Goal: Contribute content

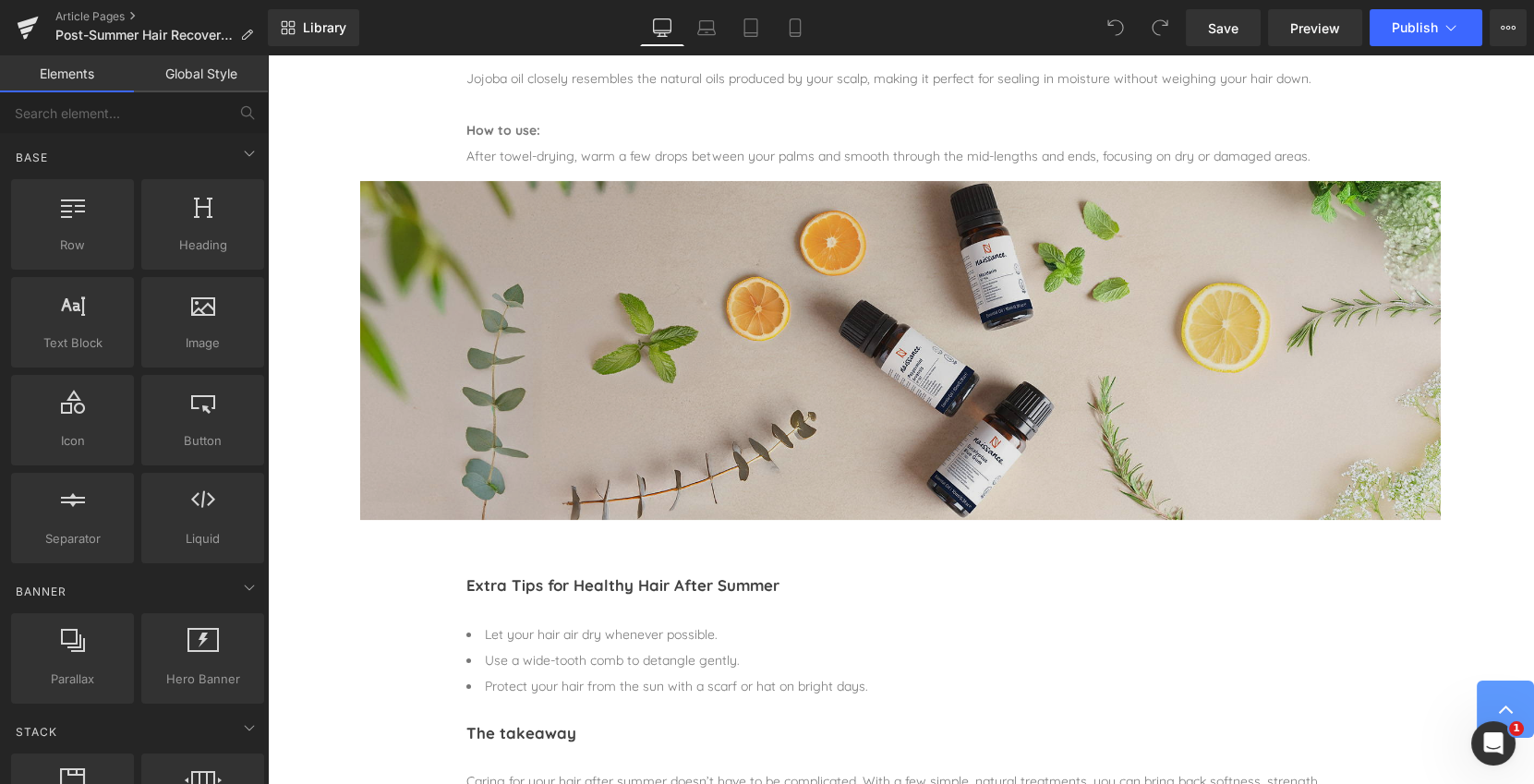
scroll to position [1426, 0]
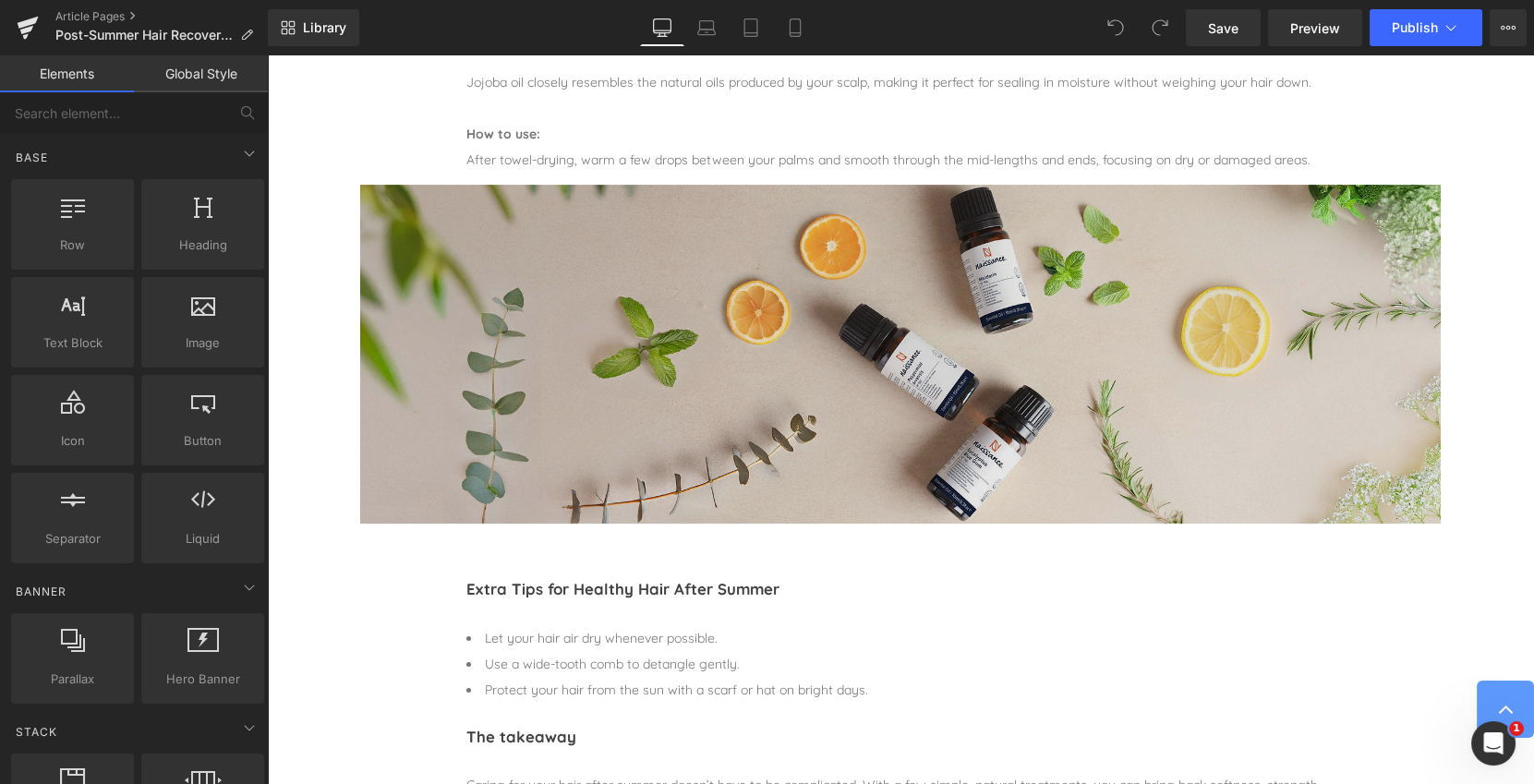
click at [778, 355] on img at bounding box center [900, 354] width 1081 height 339
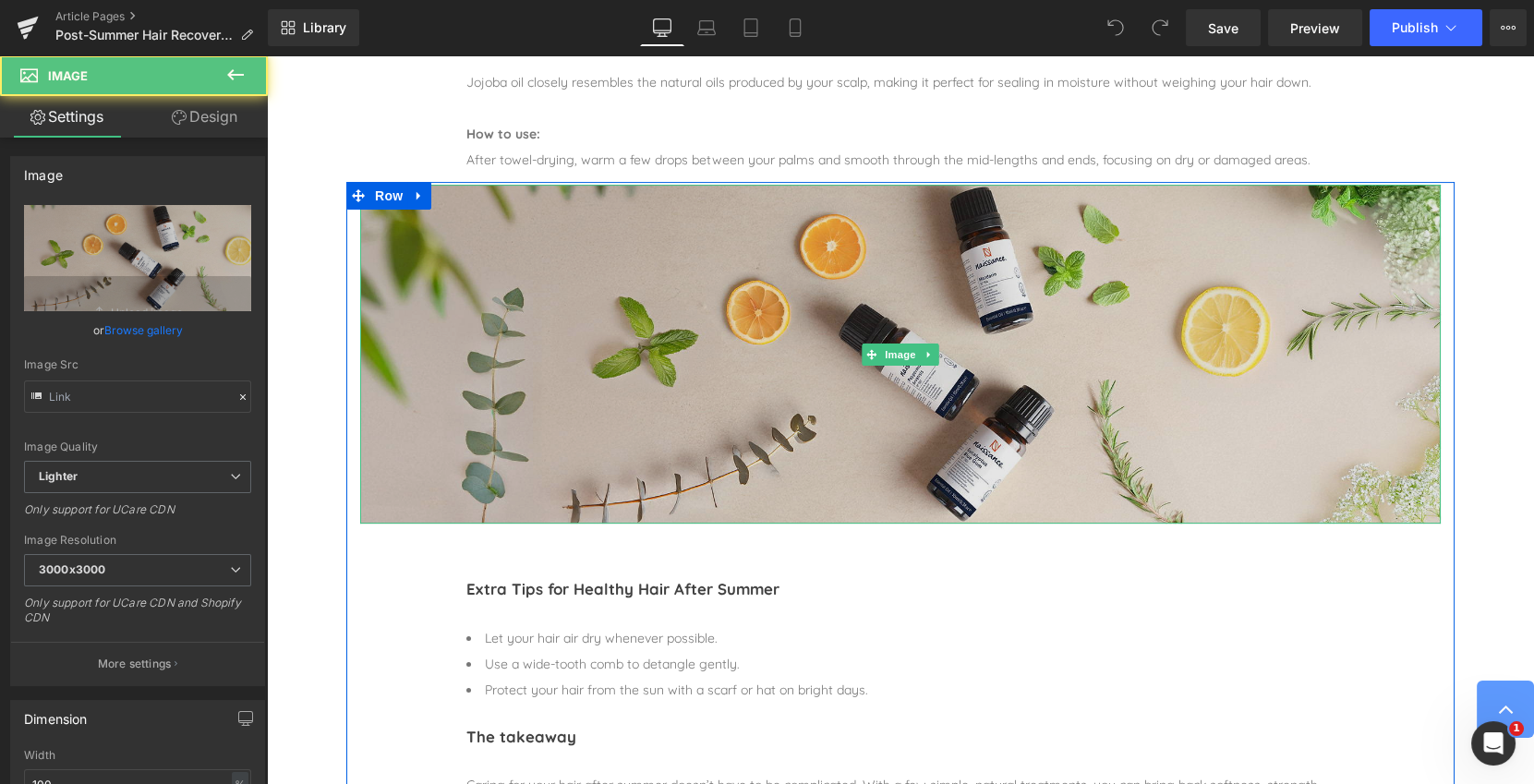
type input "[URL][DOMAIN_NAME]"
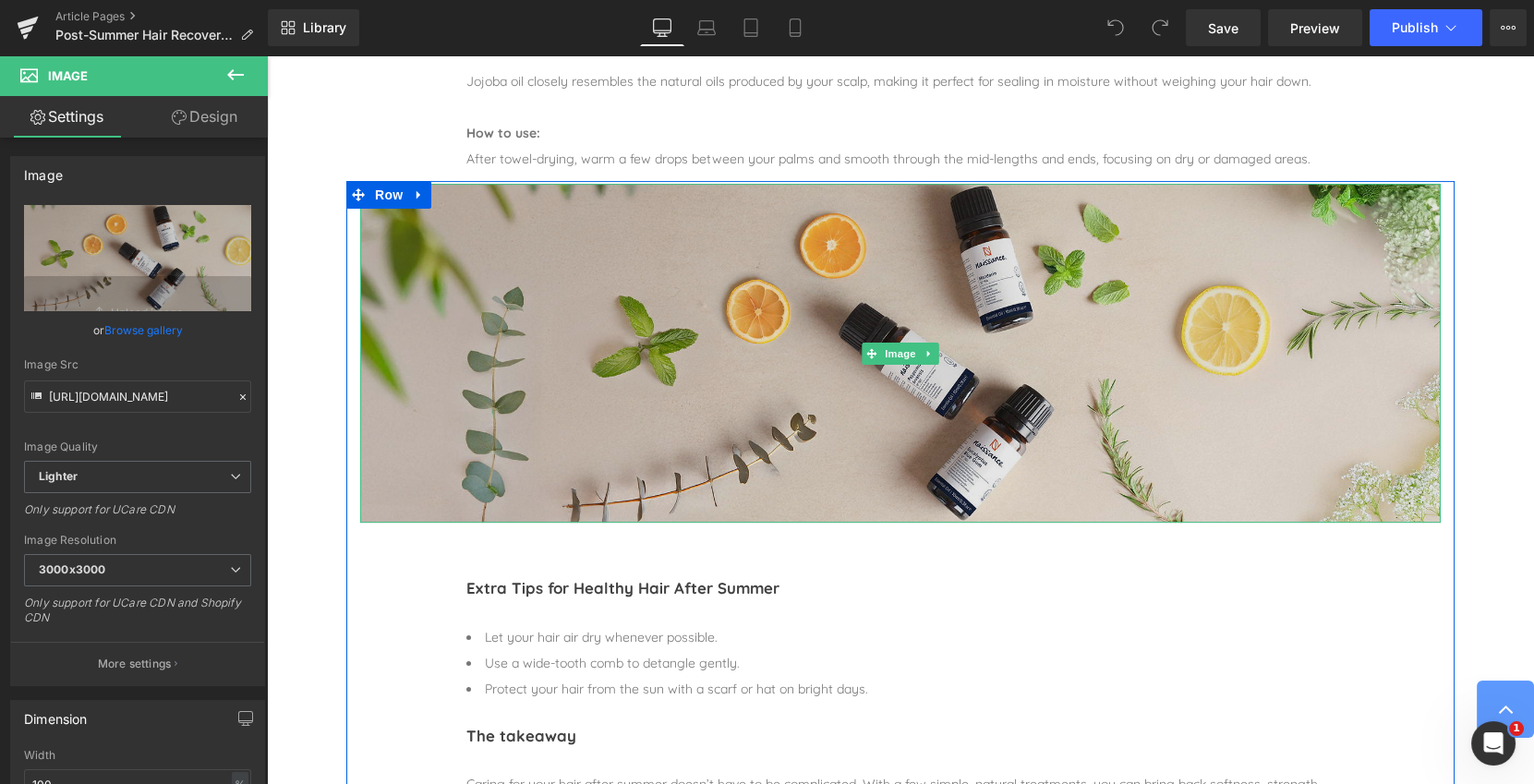
click at [740, 343] on img at bounding box center [900, 353] width 1081 height 339
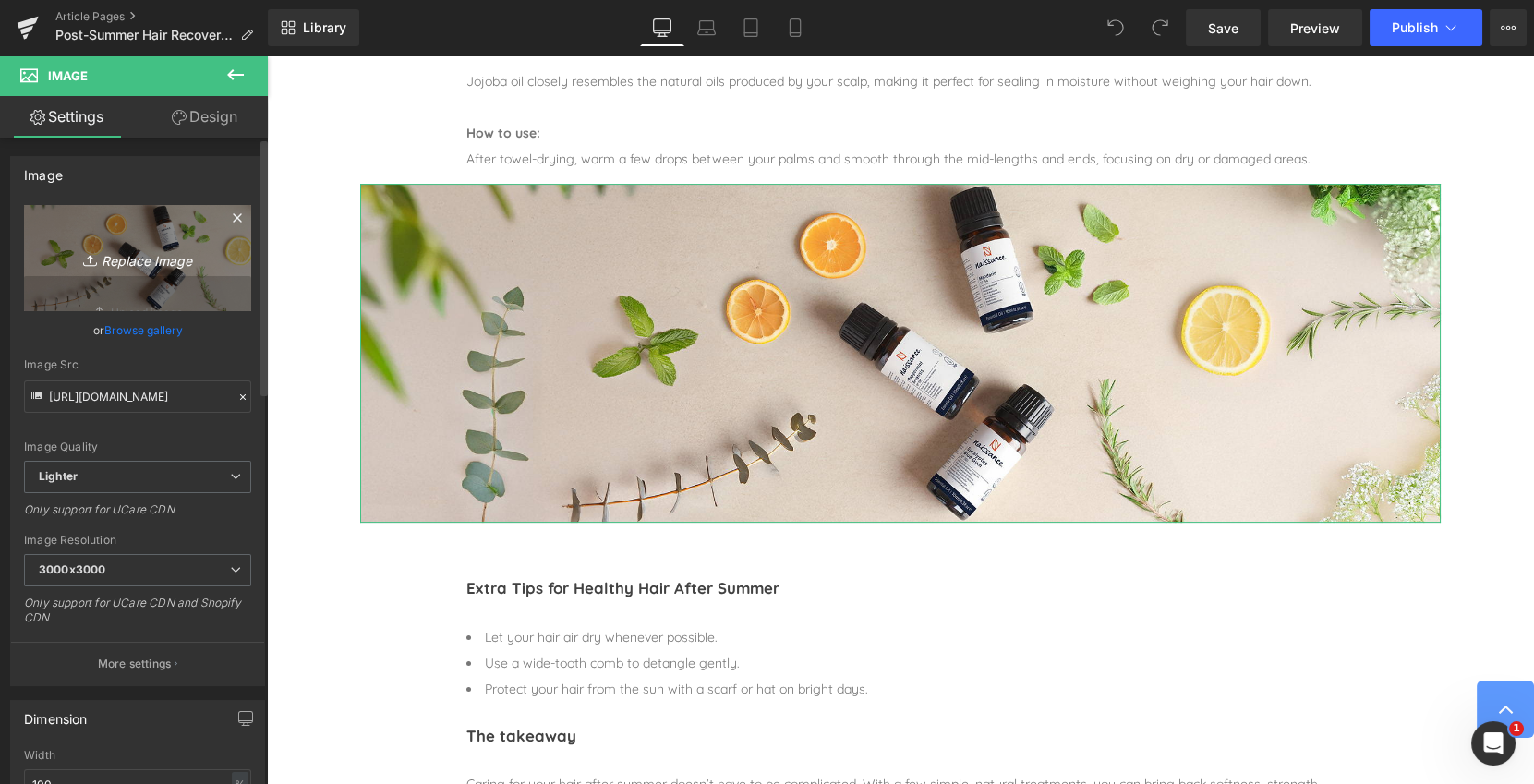
click at [121, 260] on icon "Replace Image" at bounding box center [137, 258] width 147 height 23
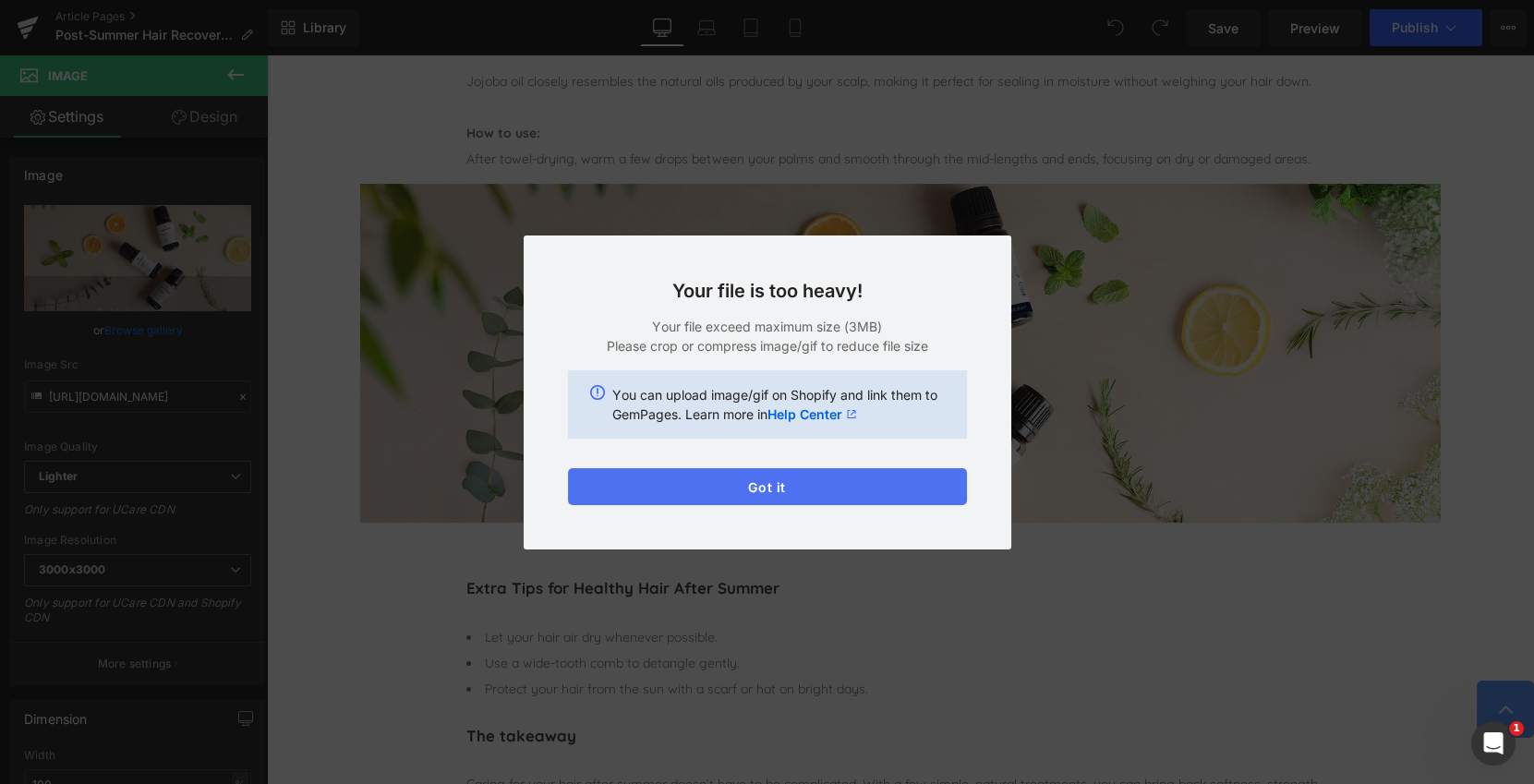
click at [759, 486] on button "Got it" at bounding box center [767, 486] width 399 height 37
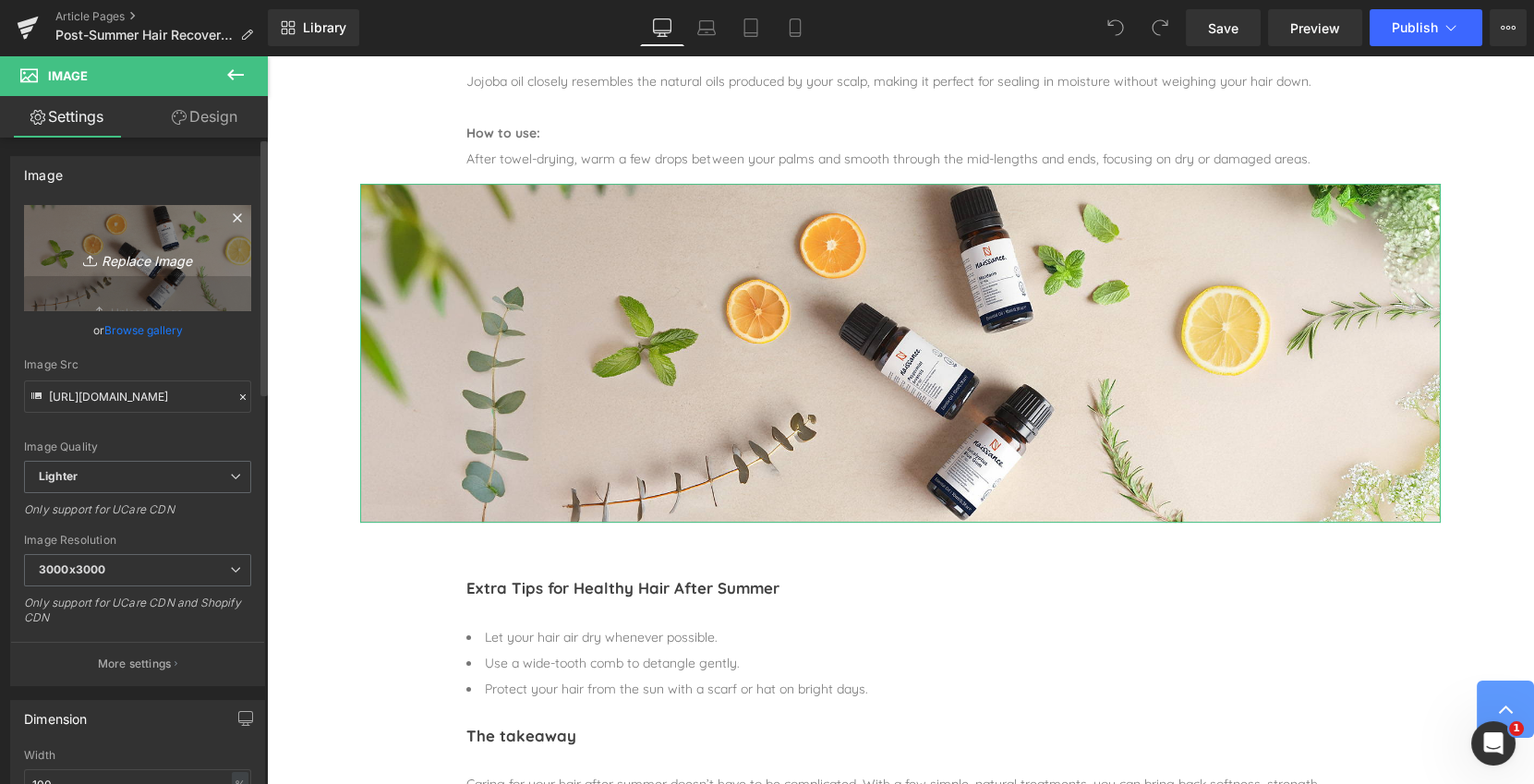
click at [156, 257] on icon "Replace Image" at bounding box center [137, 258] width 147 height 23
click at [136, 256] on icon "Replace Image" at bounding box center [137, 258] width 147 height 23
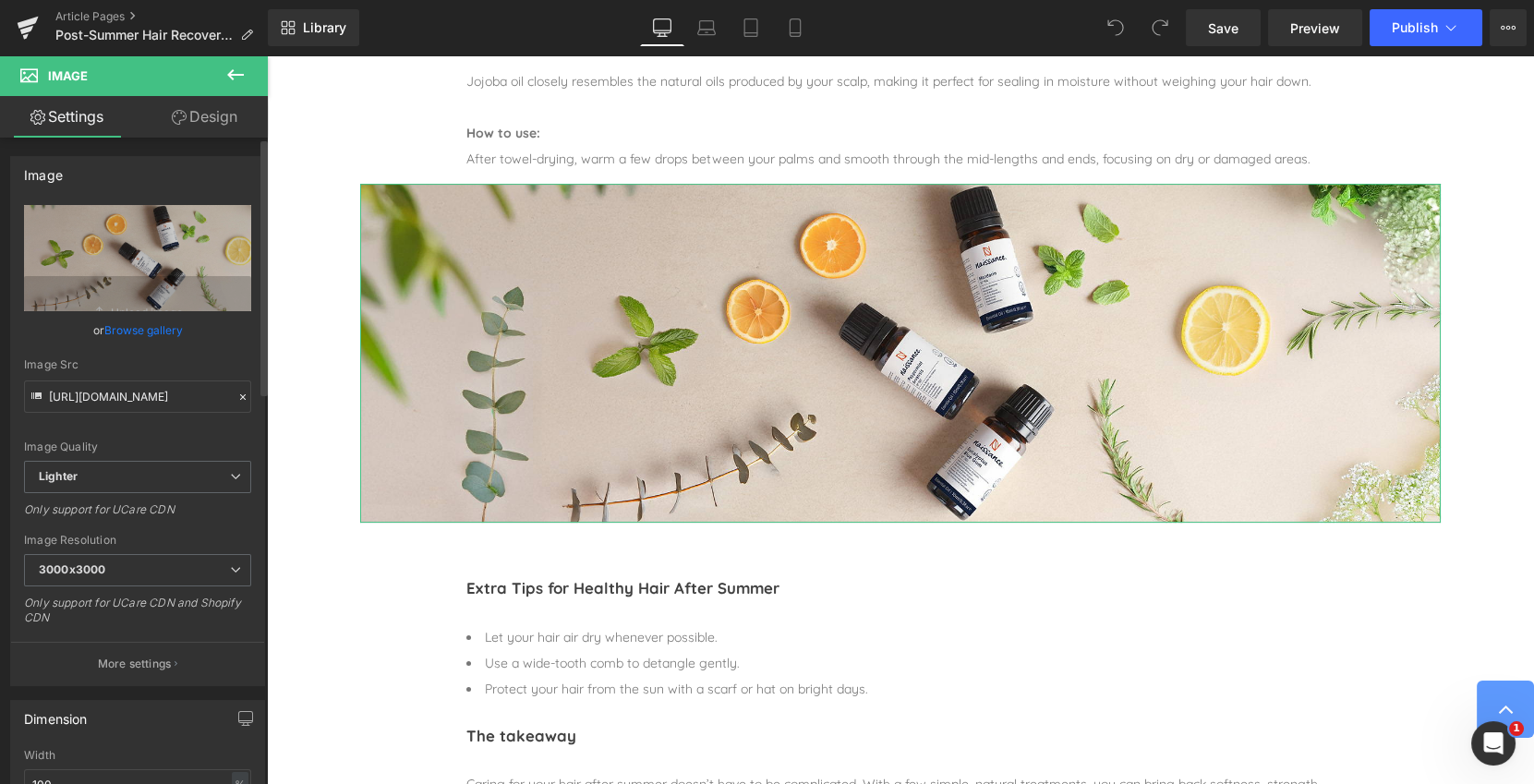
click at [161, 332] on link "Browse gallery" at bounding box center [143, 330] width 78 height 32
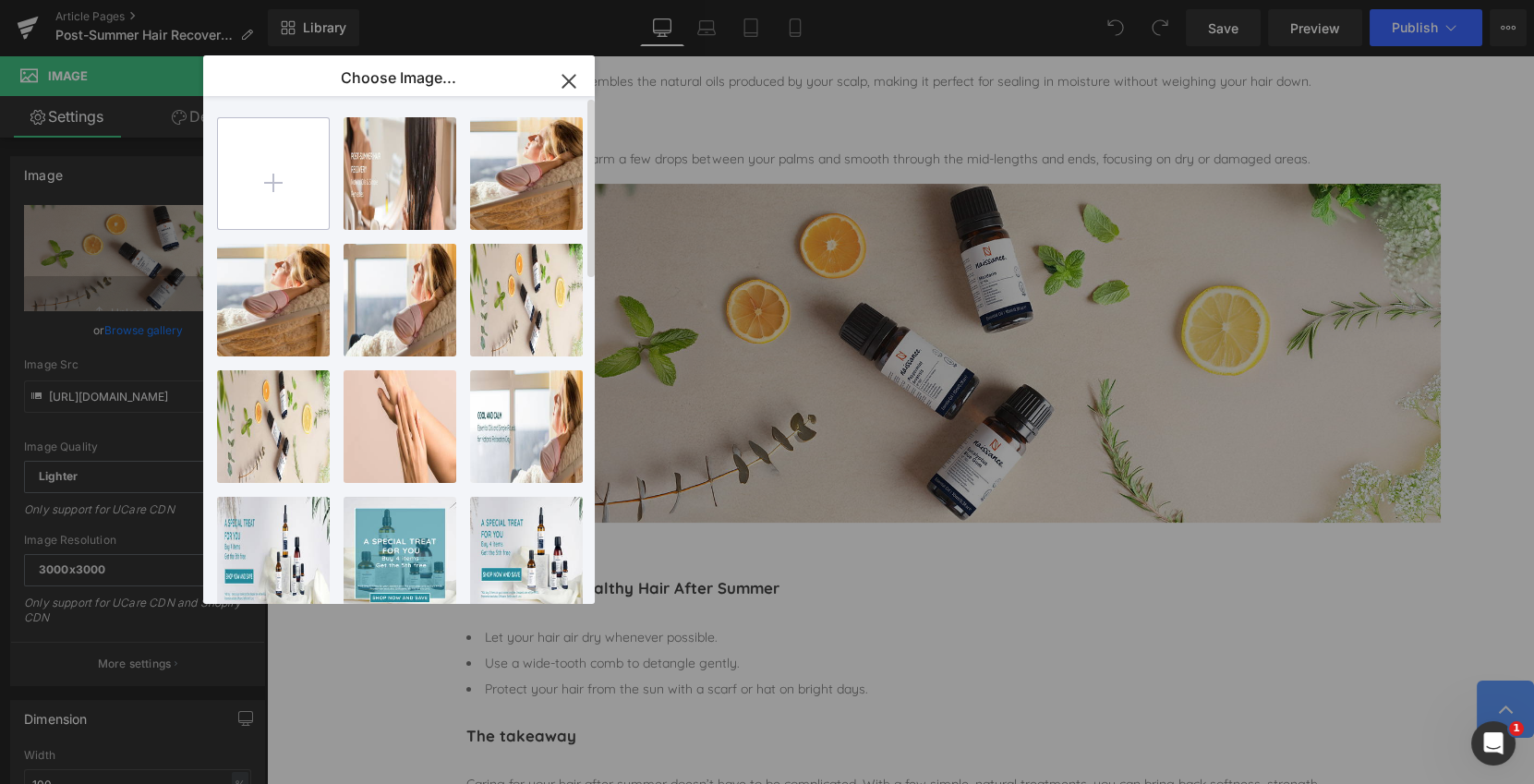
click at [270, 179] on input "file" at bounding box center [273, 173] width 111 height 111
type input "C:\fakepath\NSS_Post_Summer_Recovery_Oils_2.jpg"
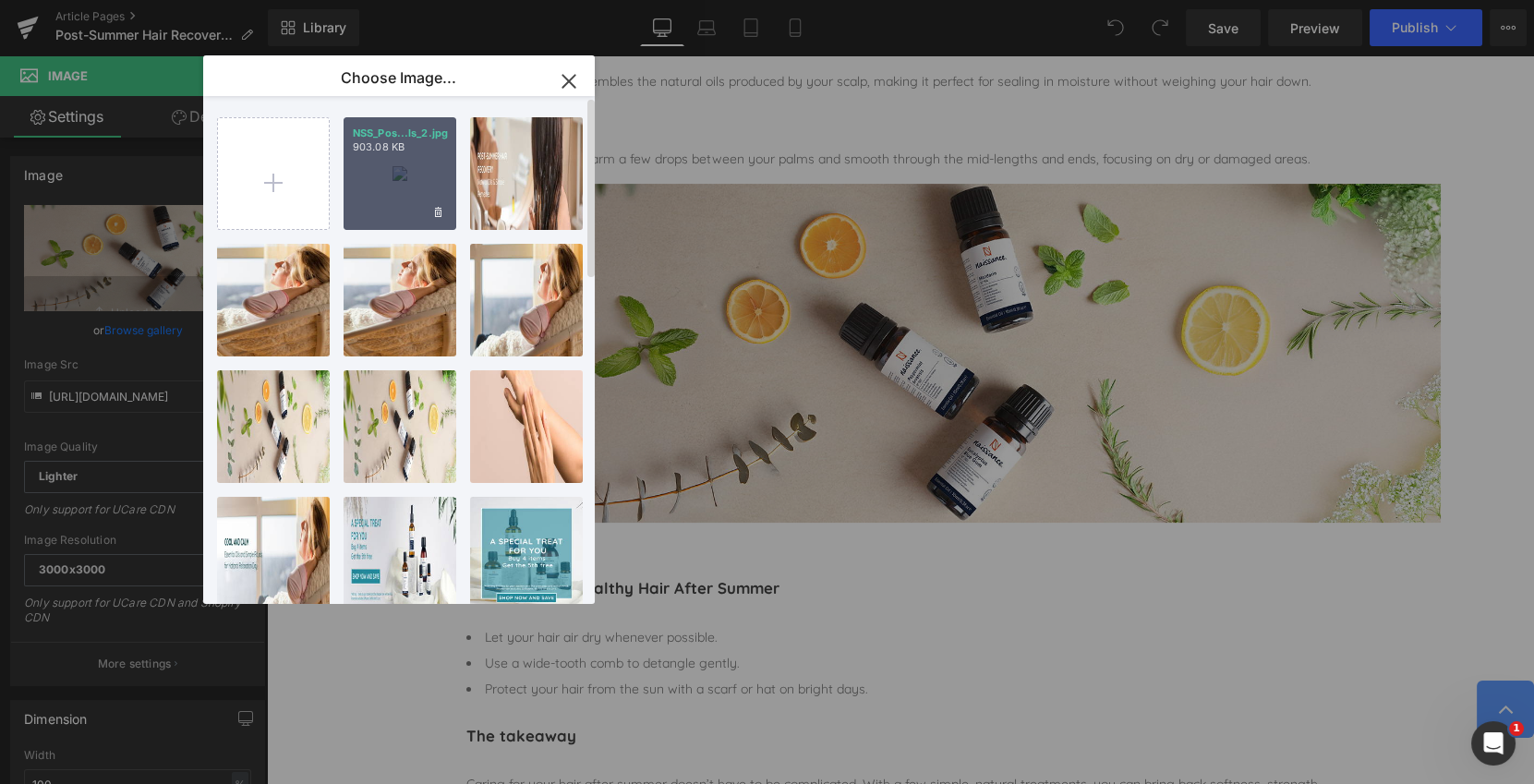
click at [406, 178] on div "NSS_Pos...ls_2.jpg 903.08 KB" at bounding box center [400, 173] width 112 height 112
type input "[URL][DOMAIN_NAME]"
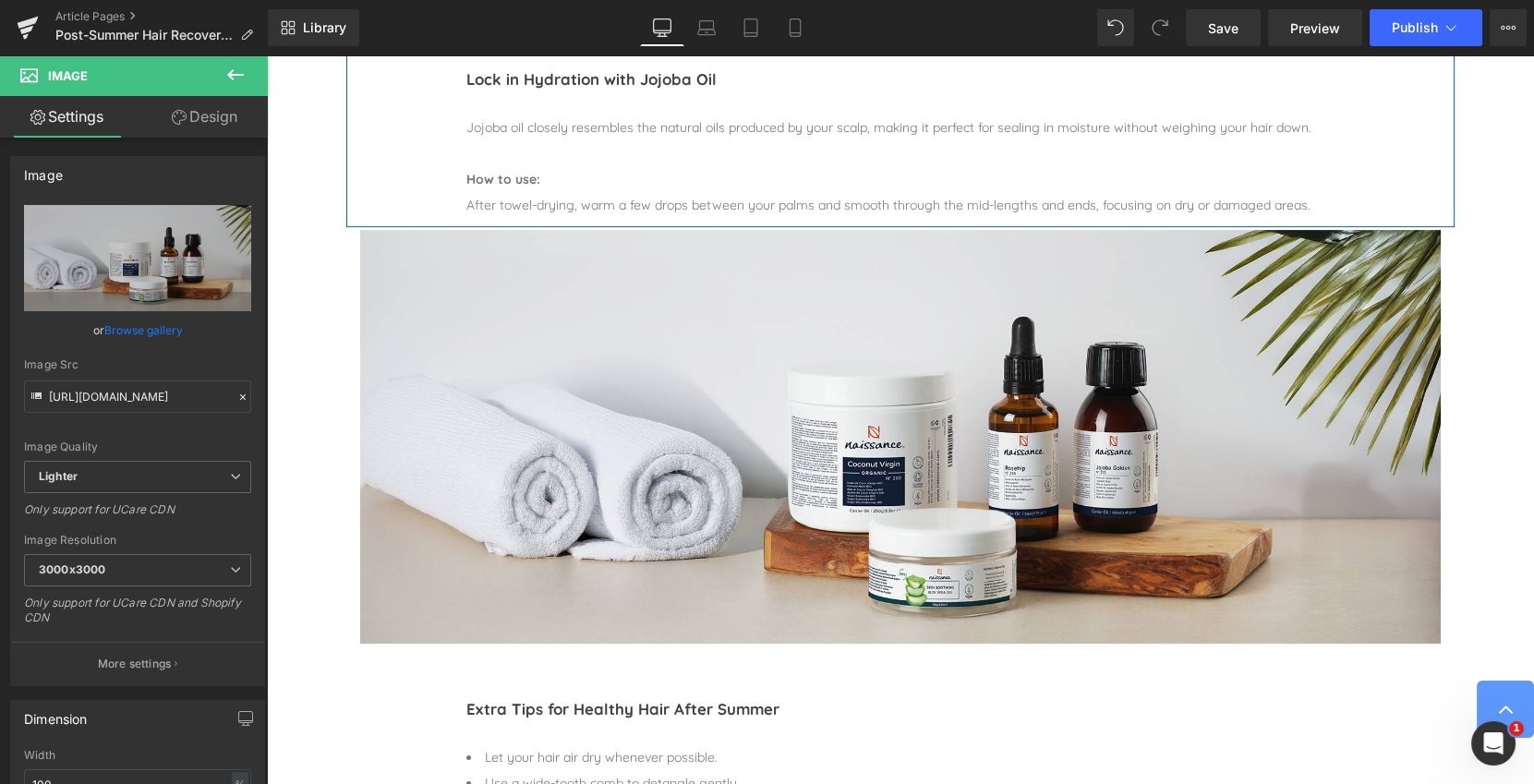
scroll to position [1382, 0]
click at [1214, 27] on span "Save" at bounding box center [1223, 28] width 30 height 20
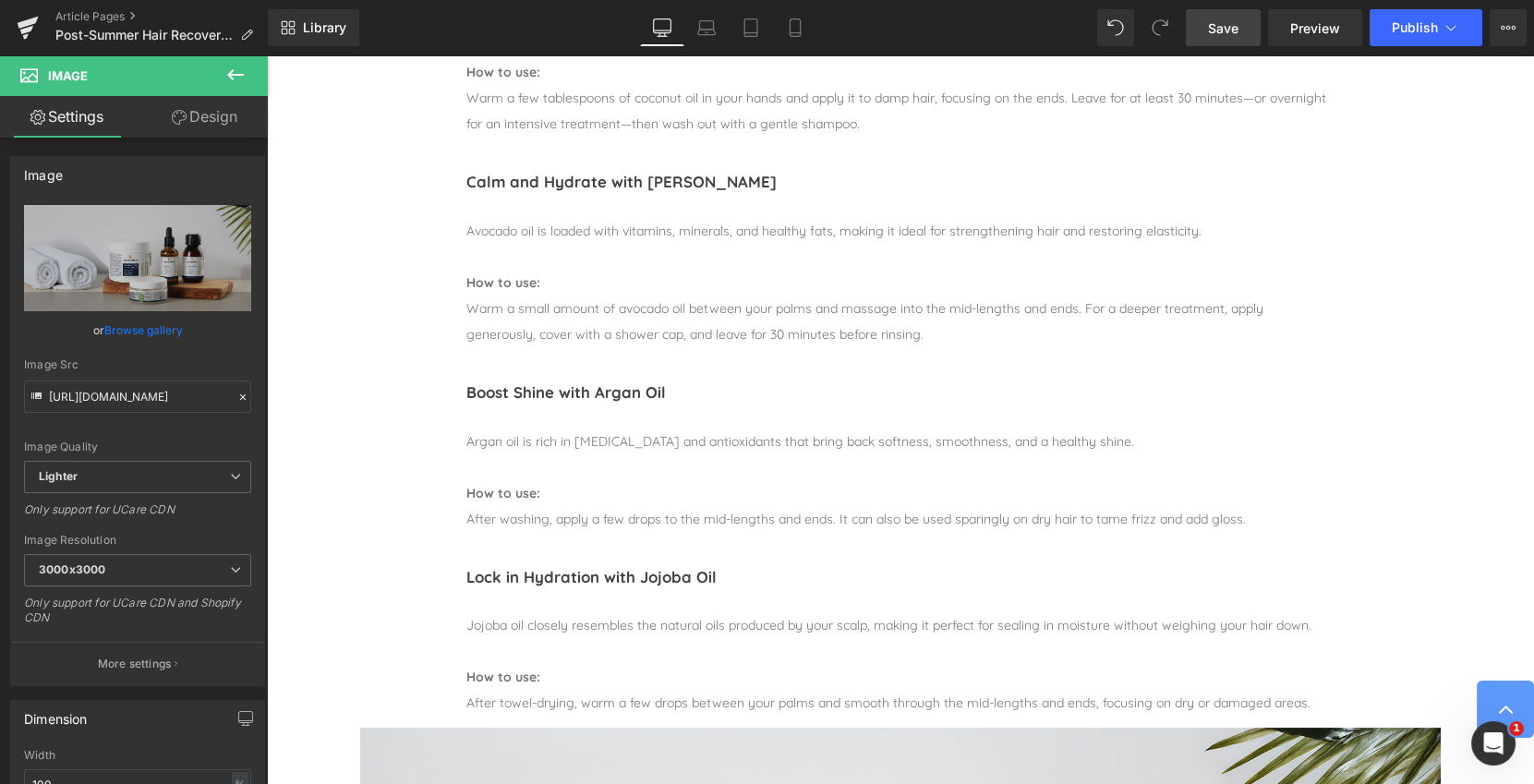
click at [1225, 34] on span "Save" at bounding box center [1223, 28] width 30 height 20
